Goal: Navigation & Orientation: Understand site structure

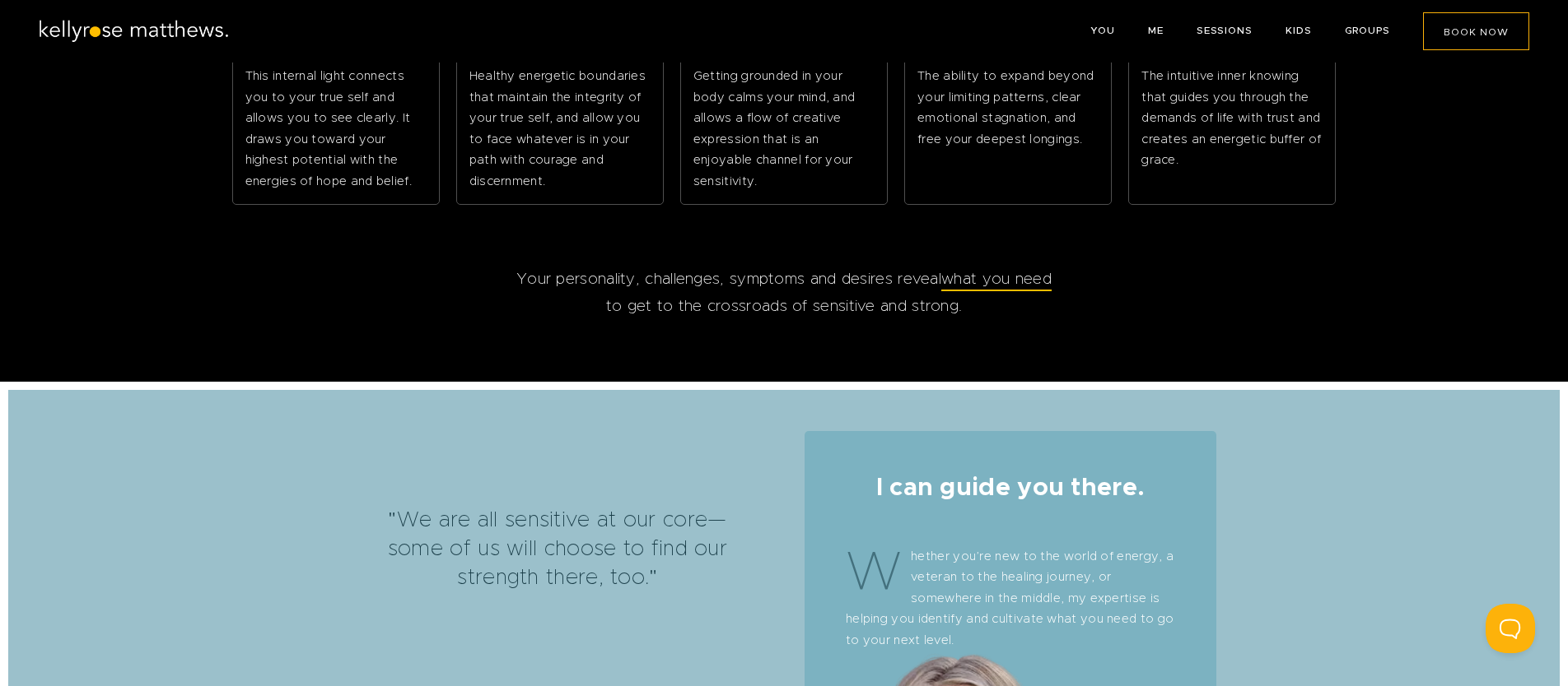
scroll to position [1753, 0]
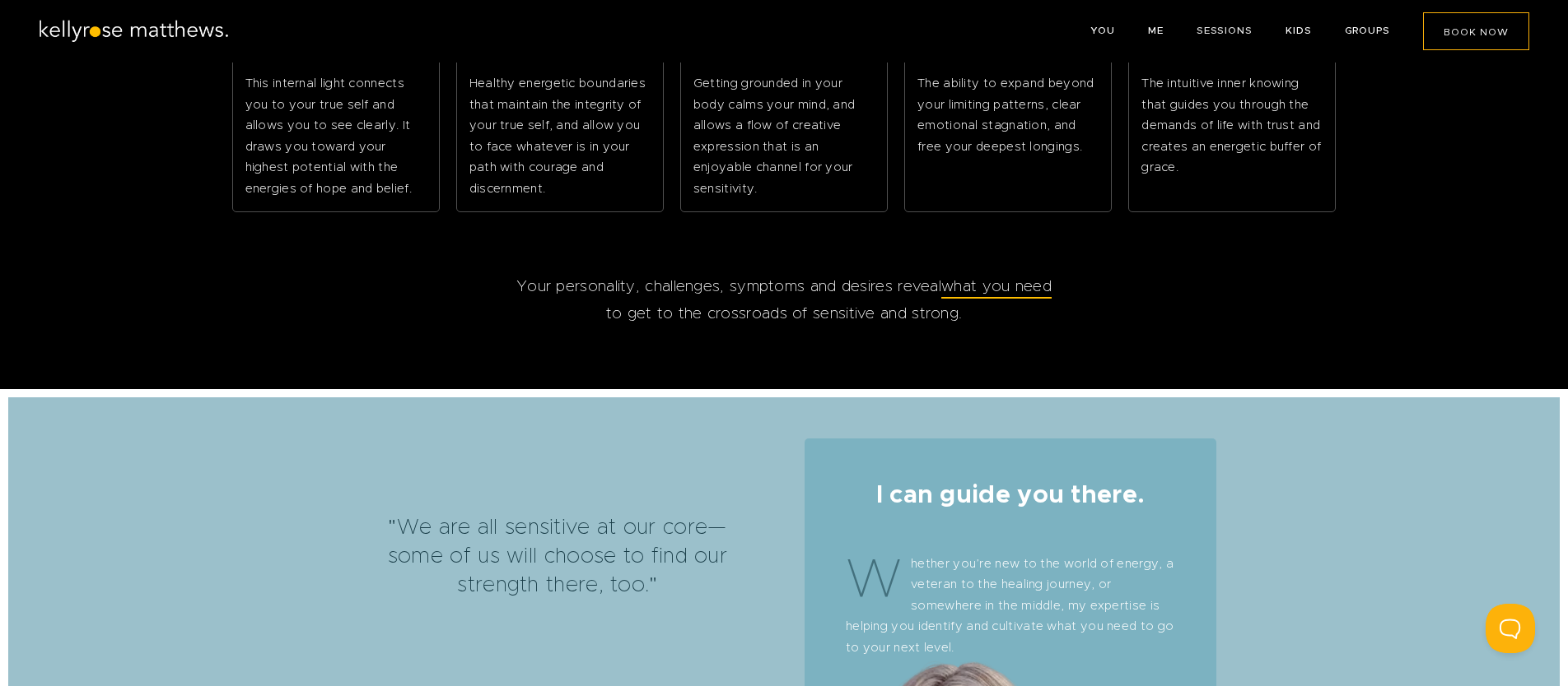
click at [1209, 29] on link "SESSIONS" at bounding box center [1224, 30] width 56 height 10
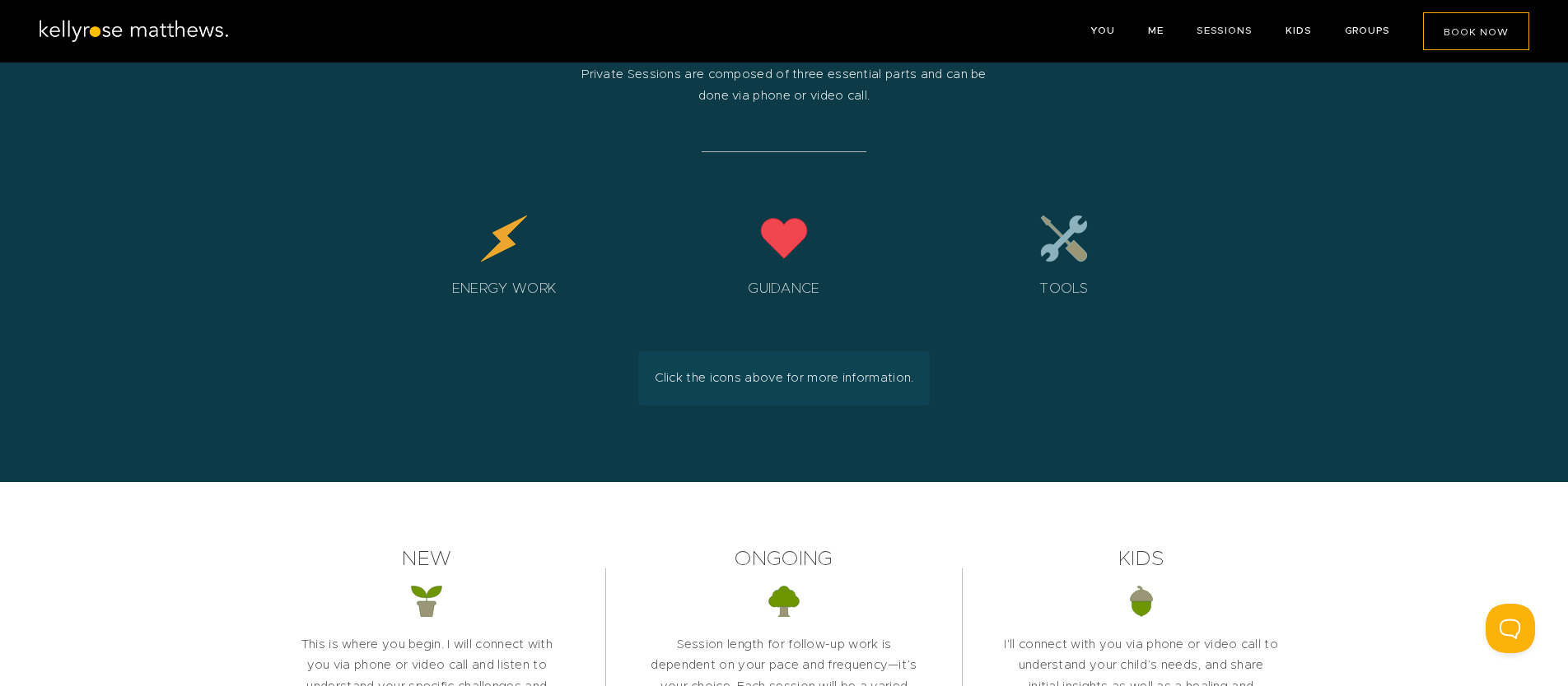
scroll to position [3009, 0]
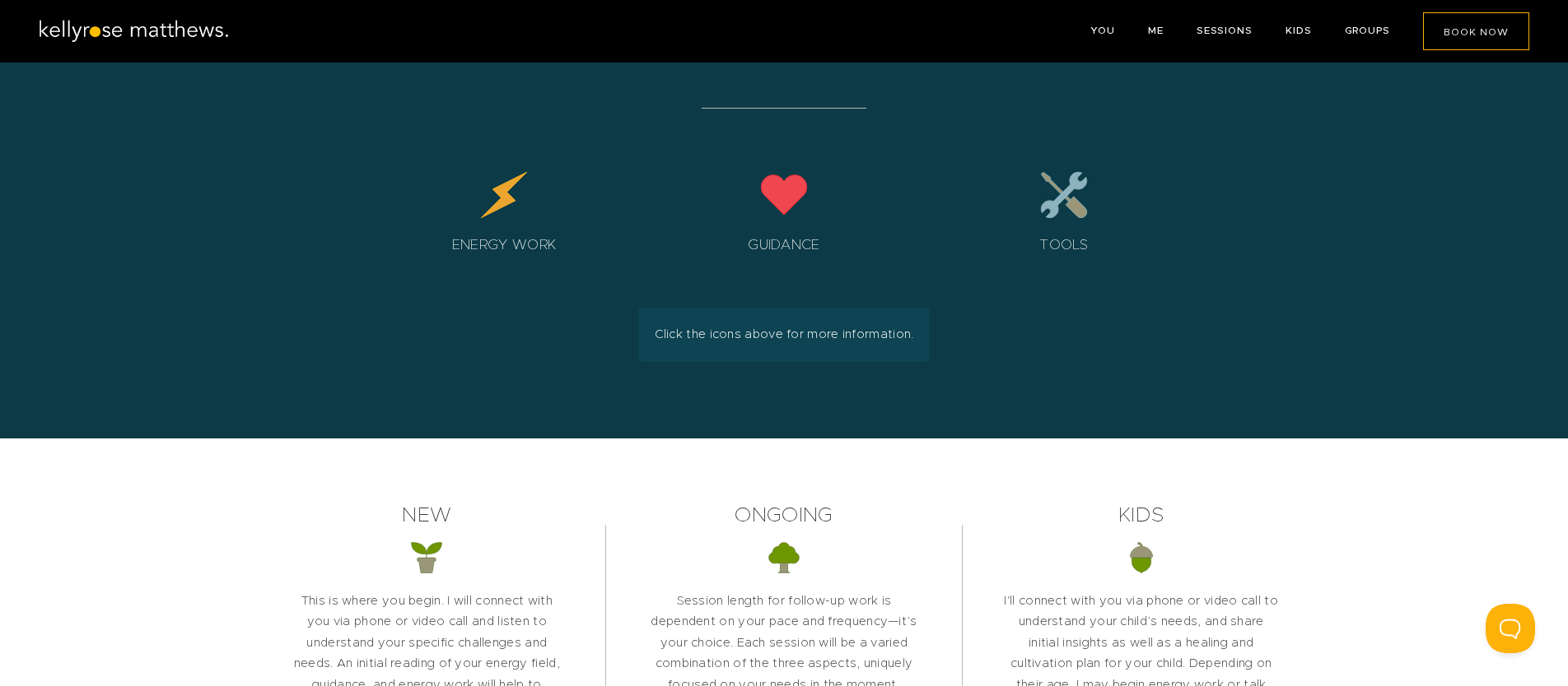
click at [1061, 265] on div "Tools" at bounding box center [1064, 217] width 263 height 94
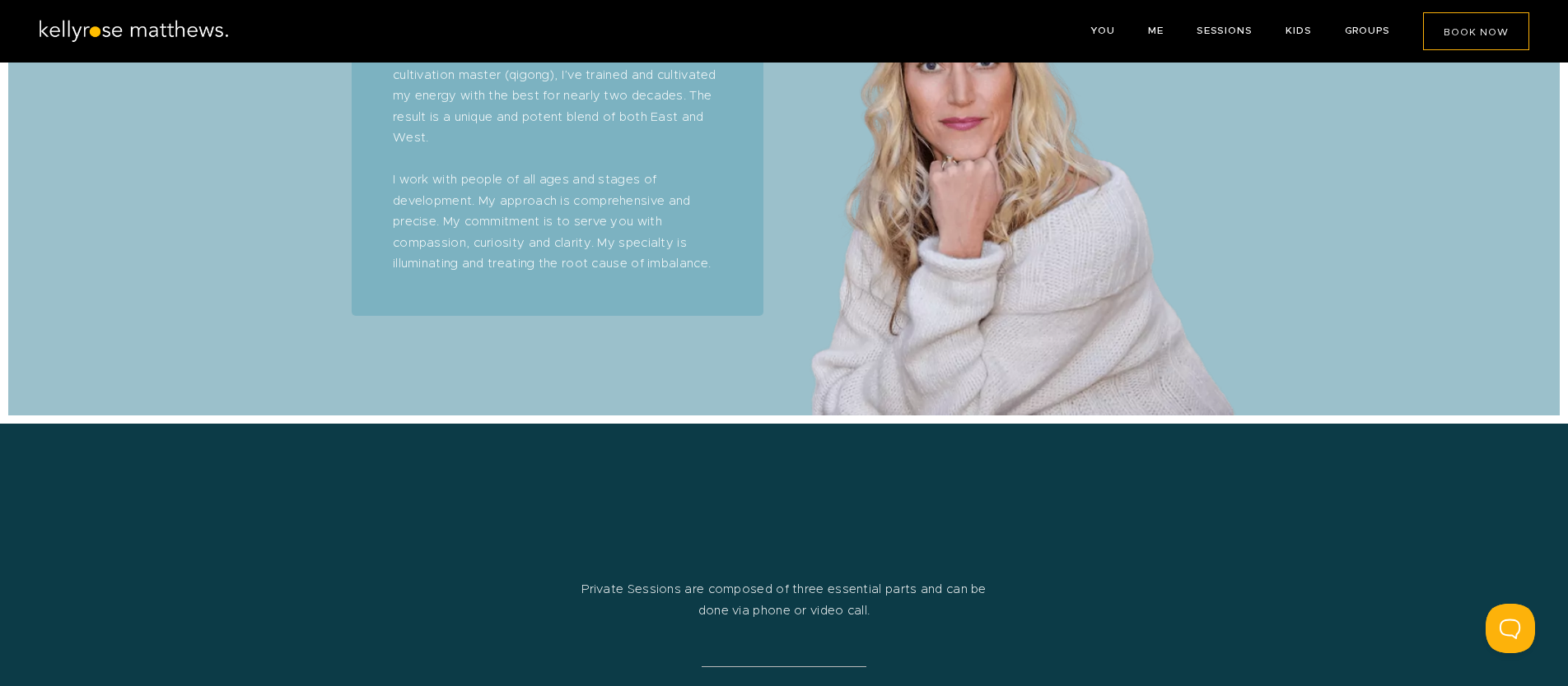
scroll to position [2423, 0]
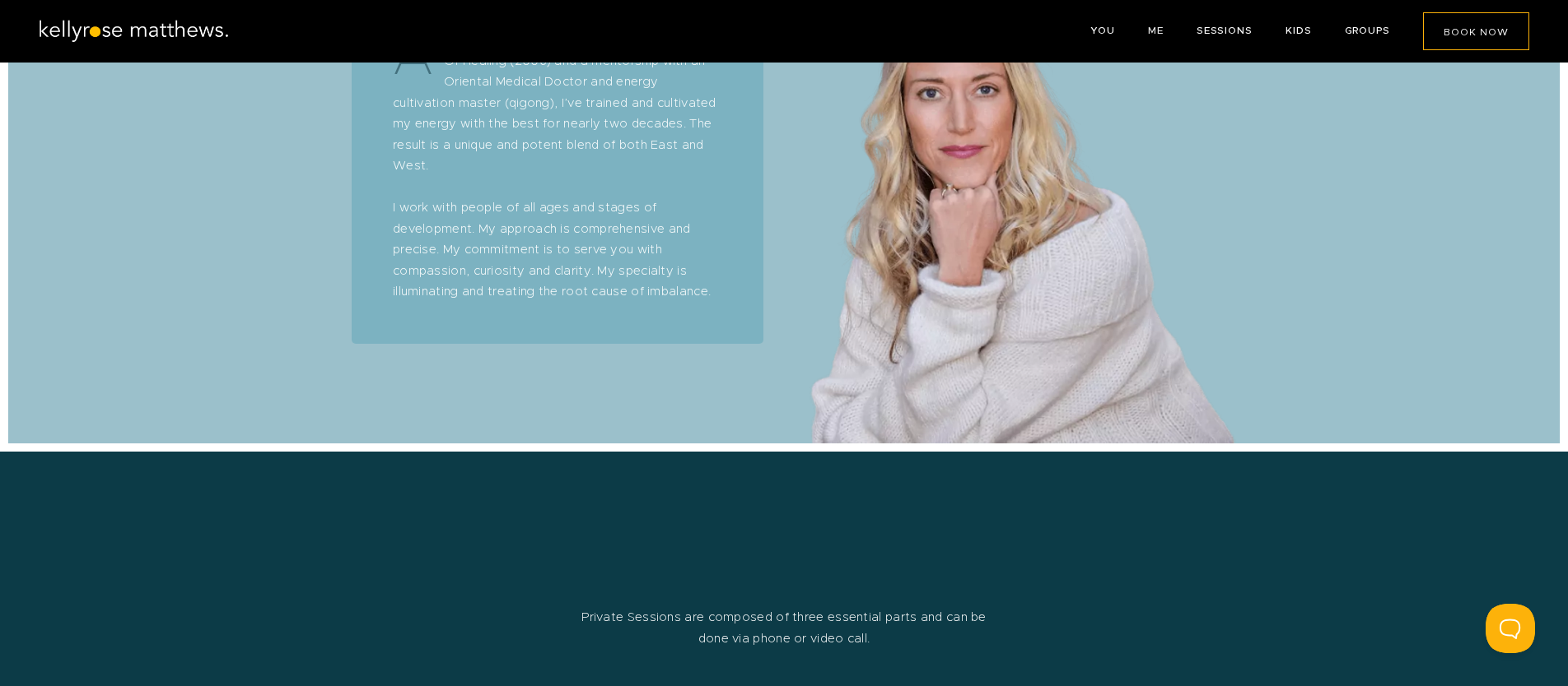
click at [1147, 26] on link "ME" at bounding box center [1155, 30] width 16 height 10
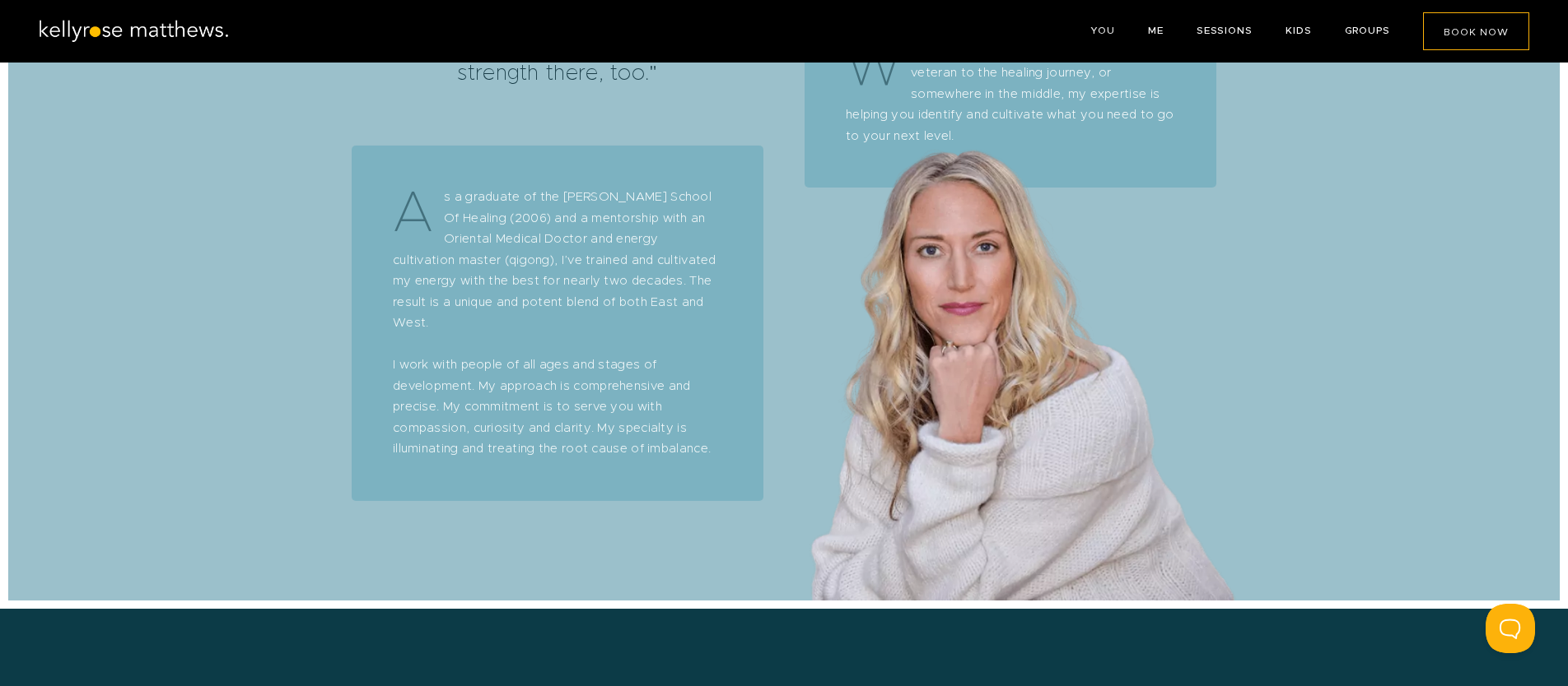
click at [1090, 31] on link "YOU" at bounding box center [1102, 30] width 25 height 10
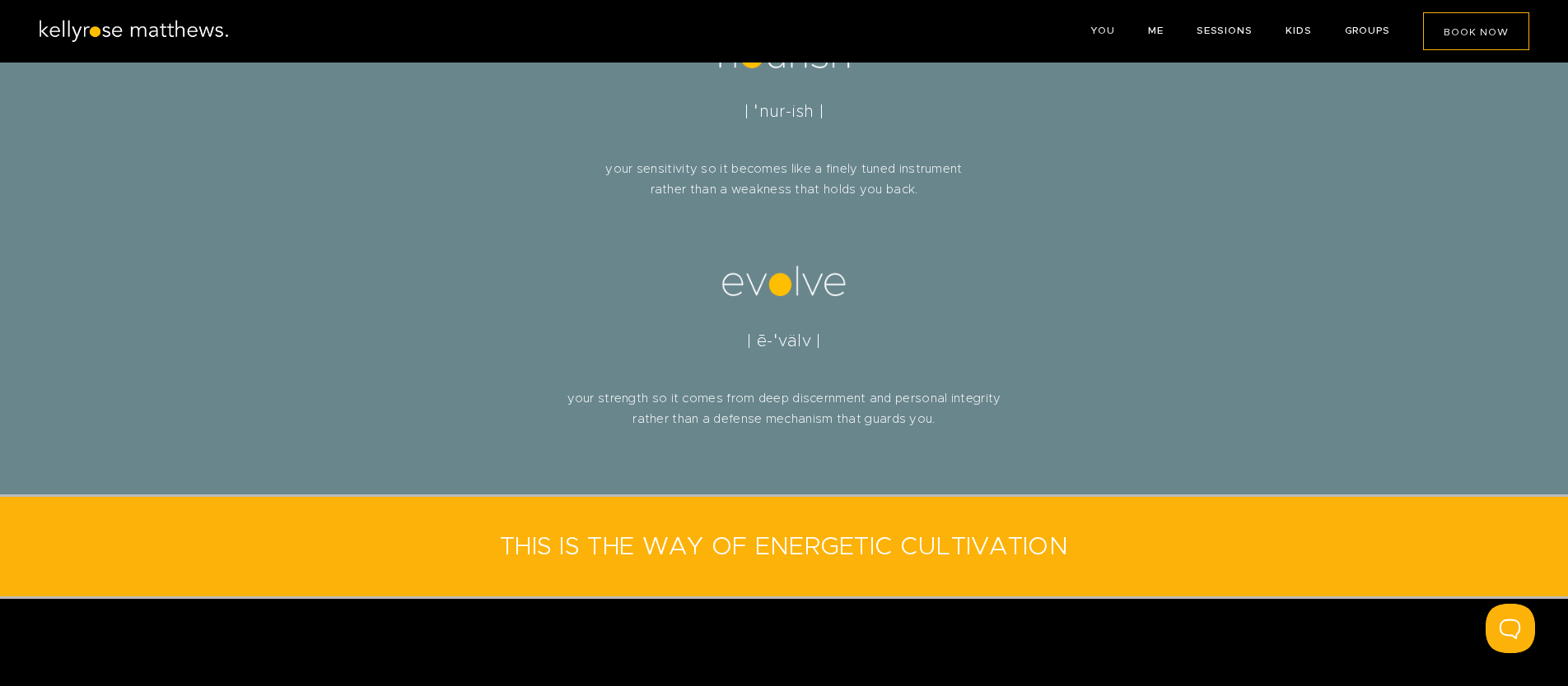
scroll to position [624, 0]
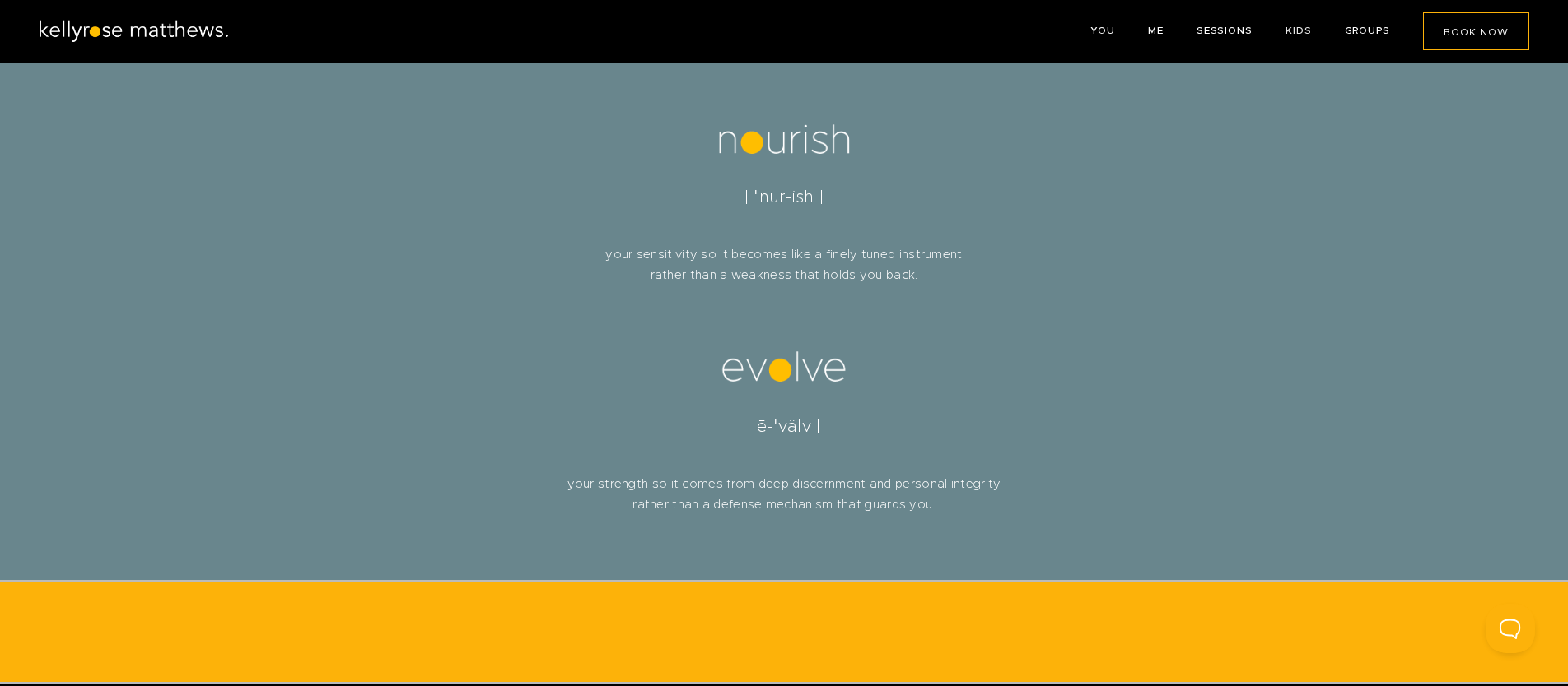
click at [1285, 29] on link "KIDS" at bounding box center [1298, 30] width 27 height 10
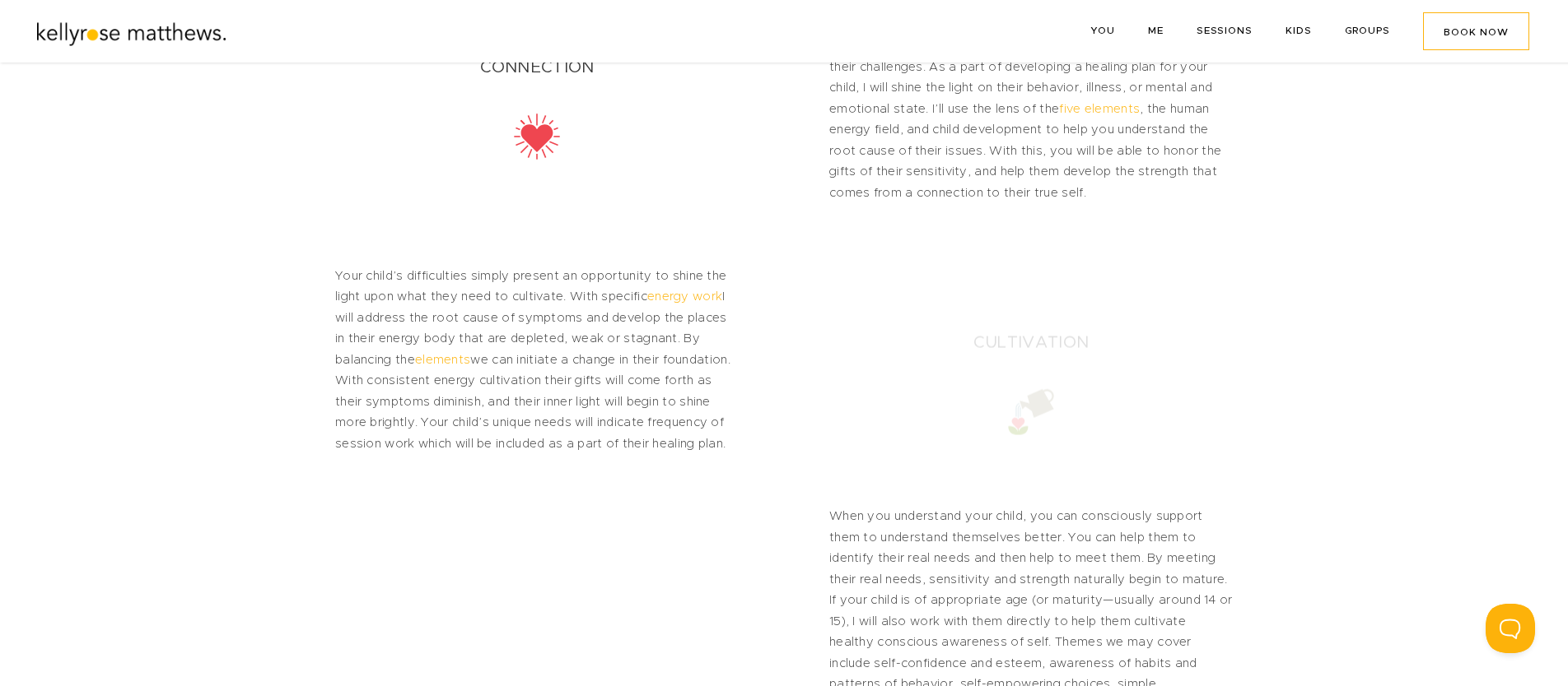
scroll to position [1933, 0]
click at [1369, 33] on link "GROUPS" at bounding box center [1367, 30] width 45 height 10
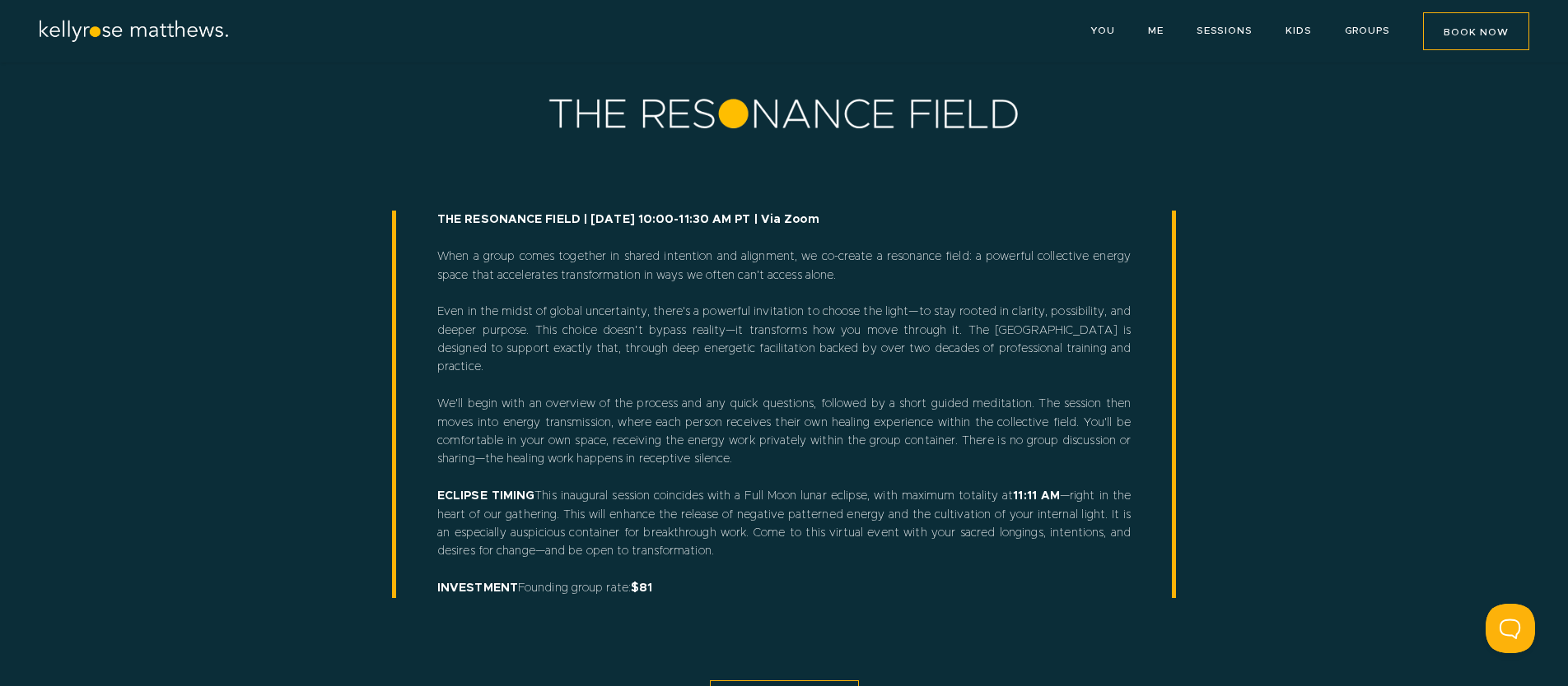
click at [171, 29] on img at bounding box center [134, 30] width 194 height 23
